Goal: Complete application form

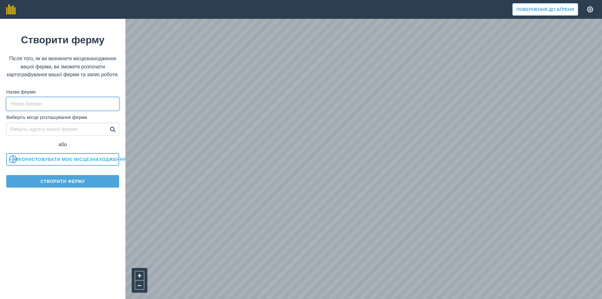
click at [24, 109] on input "Назва ферми" at bounding box center [62, 103] width 113 height 13
click at [30, 110] on input "Назва ферми" at bounding box center [62, 103] width 113 height 13
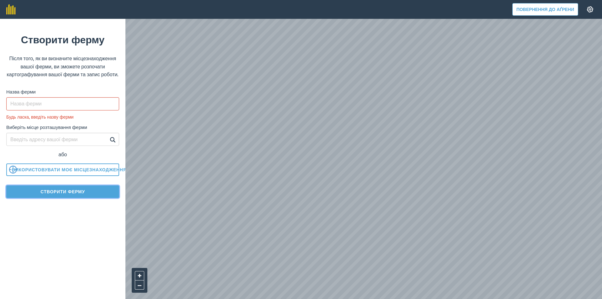
click at [62, 189] on form "Створити ферму Після того, як ви визначите місцезнаходження вашої ферми, ви змо…" at bounding box center [62, 159] width 125 height 280
click at [43, 110] on input "Назва ферми" at bounding box center [62, 103] width 113 height 13
click at [42, 110] on input "Назва ферми" at bounding box center [62, 103] width 113 height 13
click at [65, 146] on input "Виберіть місце розташування ферми" at bounding box center [62, 139] width 113 height 13
click at [112, 143] on img at bounding box center [113, 140] width 6 height 8
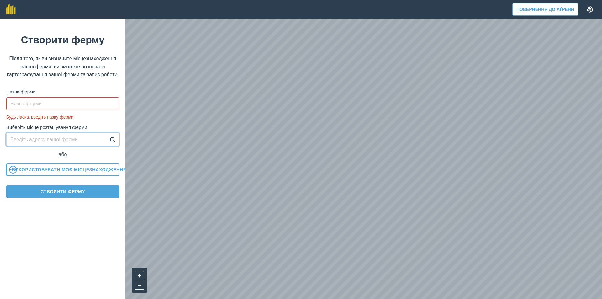
click at [69, 146] on input "Виберіть місце розташування ферми" at bounding box center [62, 139] width 113 height 13
click at [42, 110] on input "Назва ферми" at bounding box center [62, 103] width 113 height 13
click at [51, 120] on font "Будь ласка, введіть назву ферми" at bounding box center [39, 117] width 67 height 6
click at [557, 8] on font "Повернення до Аґрени" at bounding box center [546, 10] width 58 height 6
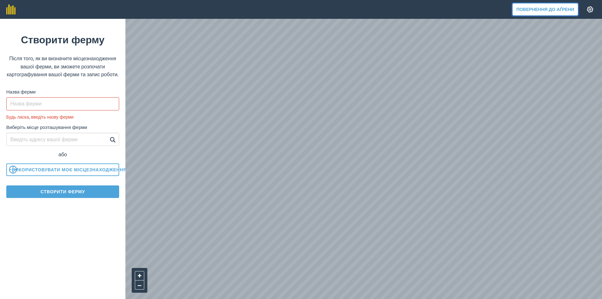
click at [563, 8] on font "Повернення до Аґрени" at bounding box center [546, 10] width 58 height 6
click at [592, 9] on img at bounding box center [591, 9] width 8 height 6
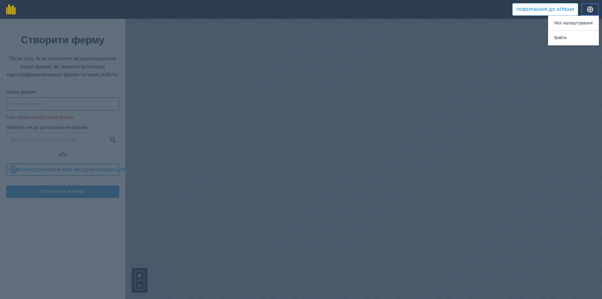
click at [592, 9] on img at bounding box center [591, 9] width 8 height 6
